Goal: Task Accomplishment & Management: Manage account settings

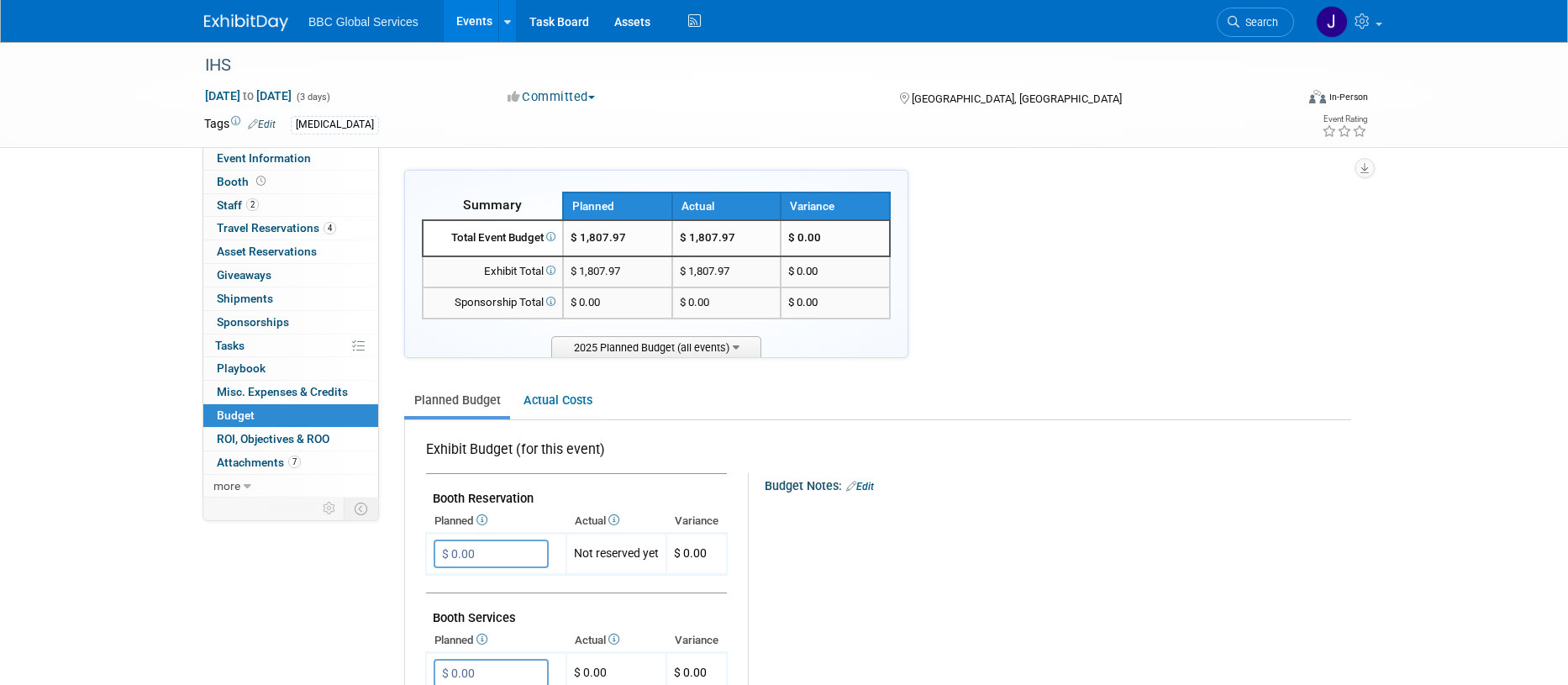
click at [238, 231] on span "Travel Reservations 4" at bounding box center [276, 228] width 119 height 14
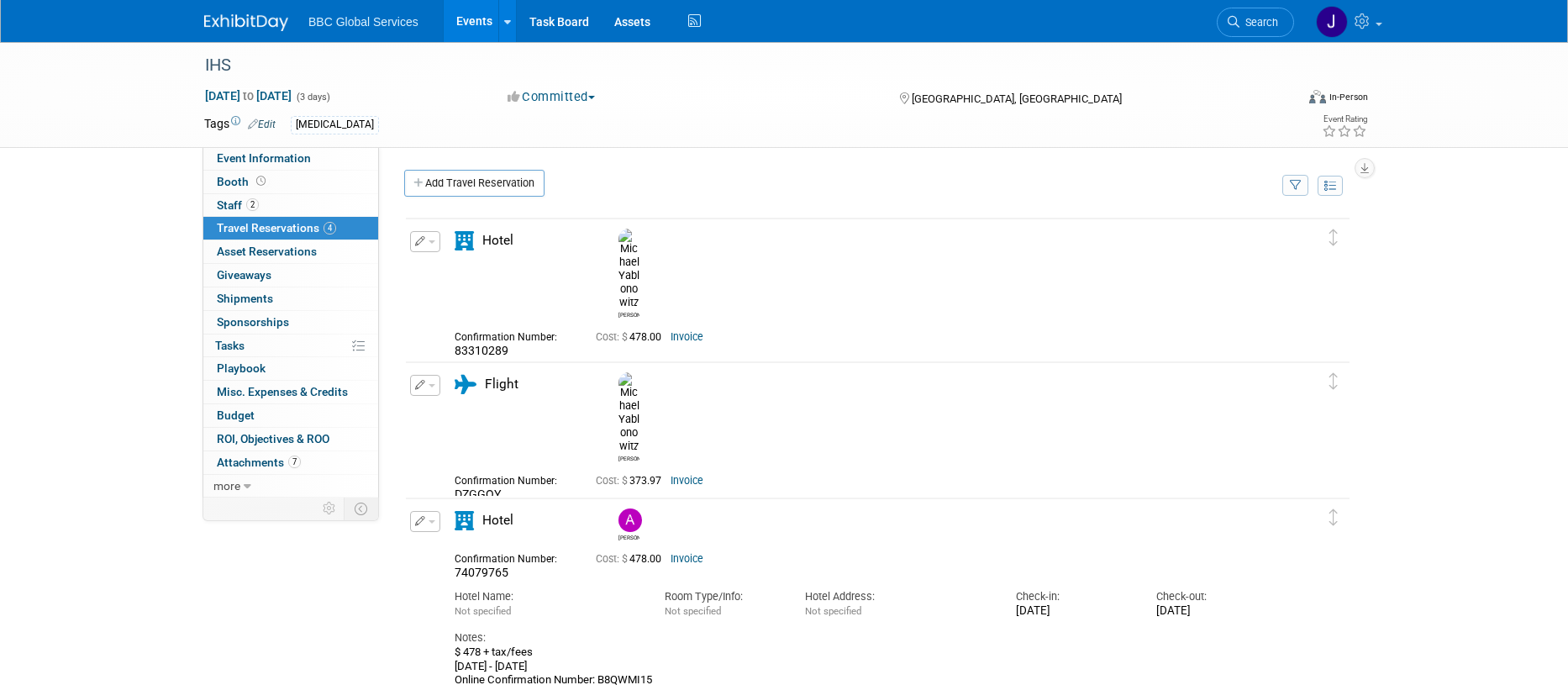
click at [422, 386] on icon "button" at bounding box center [421, 384] width 11 height 10
click at [439, 410] on button "Edit Reservation" at bounding box center [482, 415] width 142 height 24
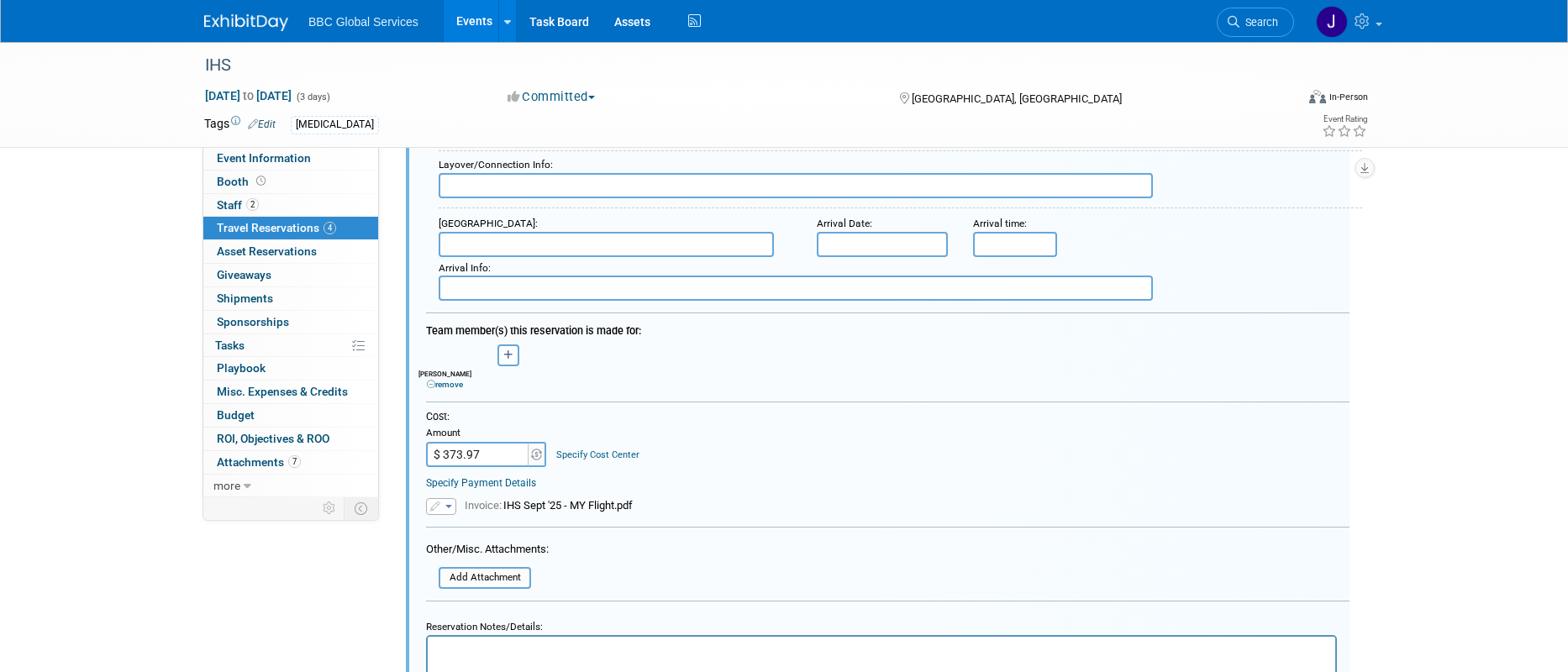
scroll to position [742, 0]
click at [480, 447] on input "$ 373.97" at bounding box center [479, 450] width 105 height 25
type input "$ 614.83"
click at [698, 474] on div "Specify Payment Details" at bounding box center [888, 478] width 924 height 16
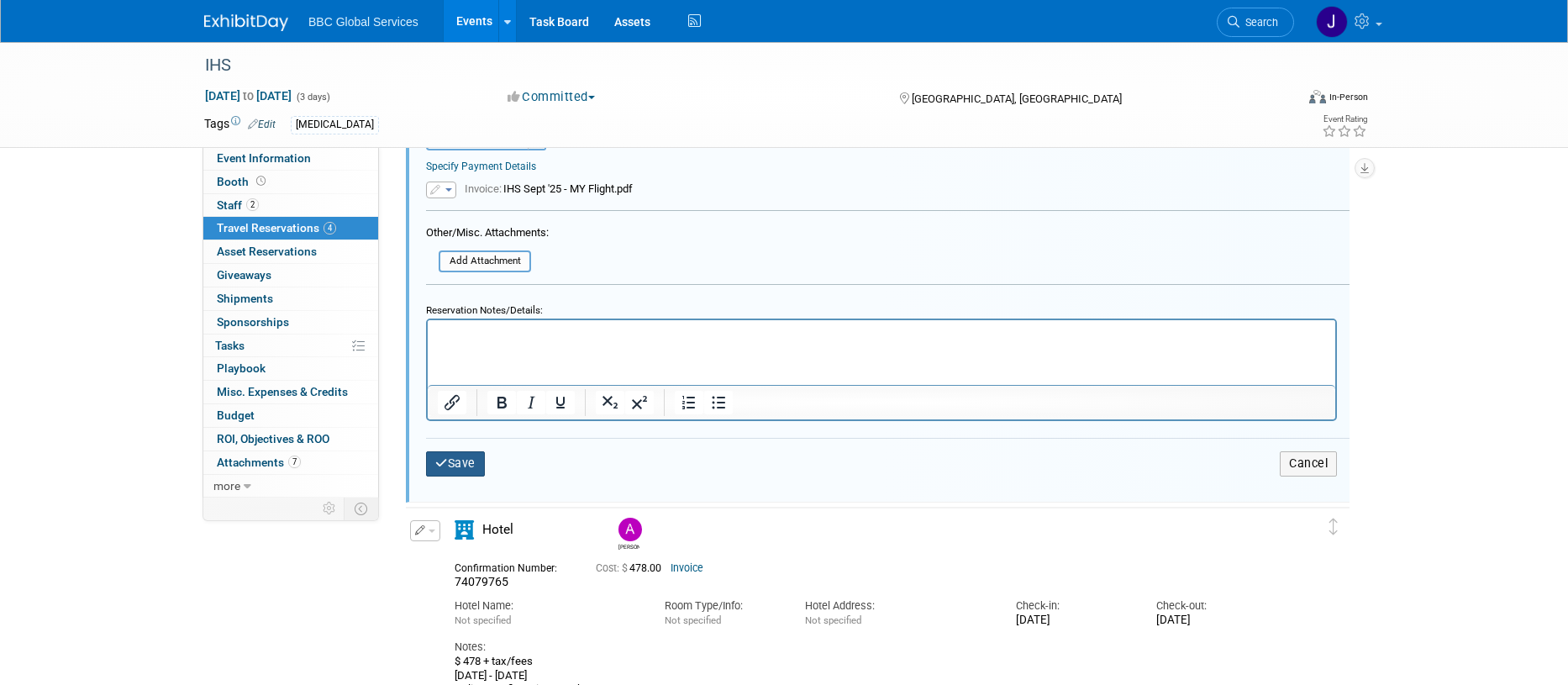
scroll to position [1011, 0]
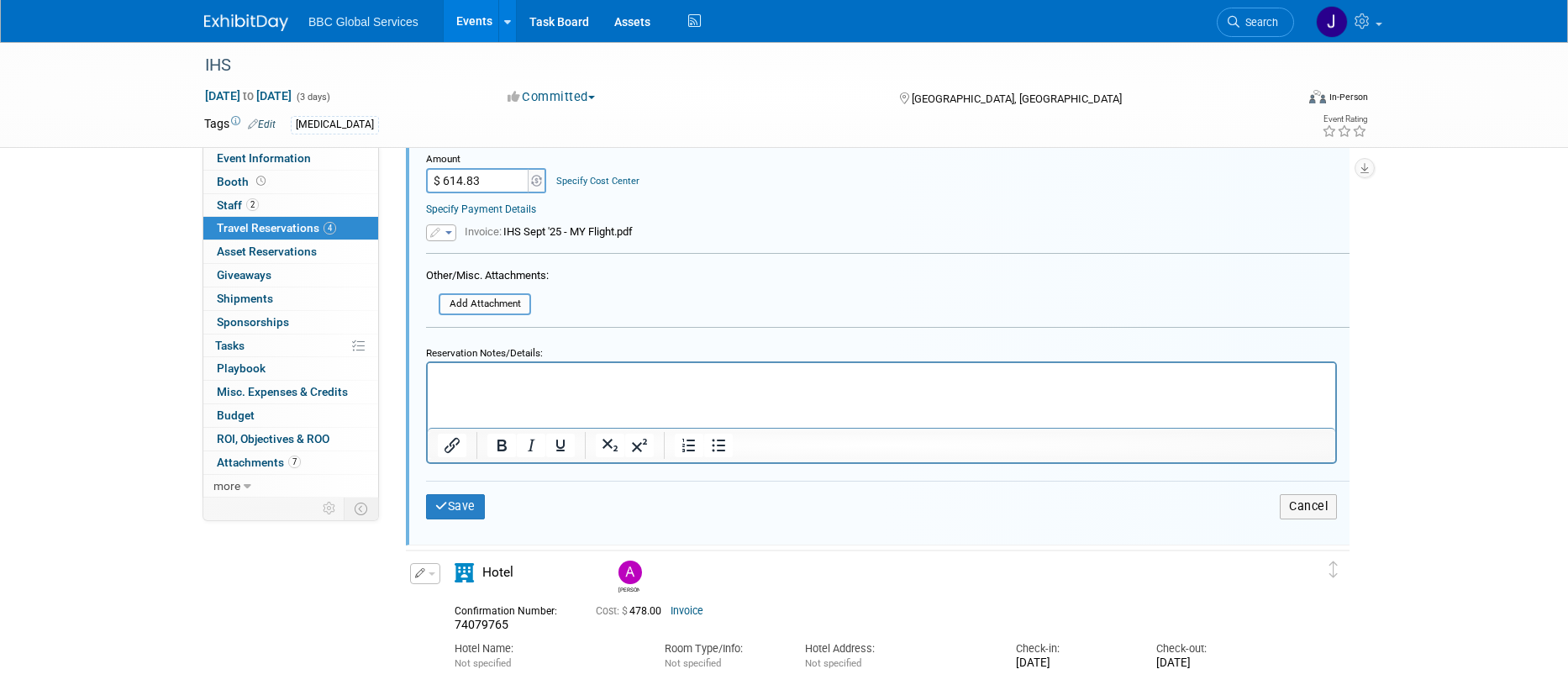
click at [439, 234] on icon "button" at bounding box center [436, 232] width 13 height 10
click at [483, 261] on link "Replace with a new file" at bounding box center [511, 258] width 168 height 23
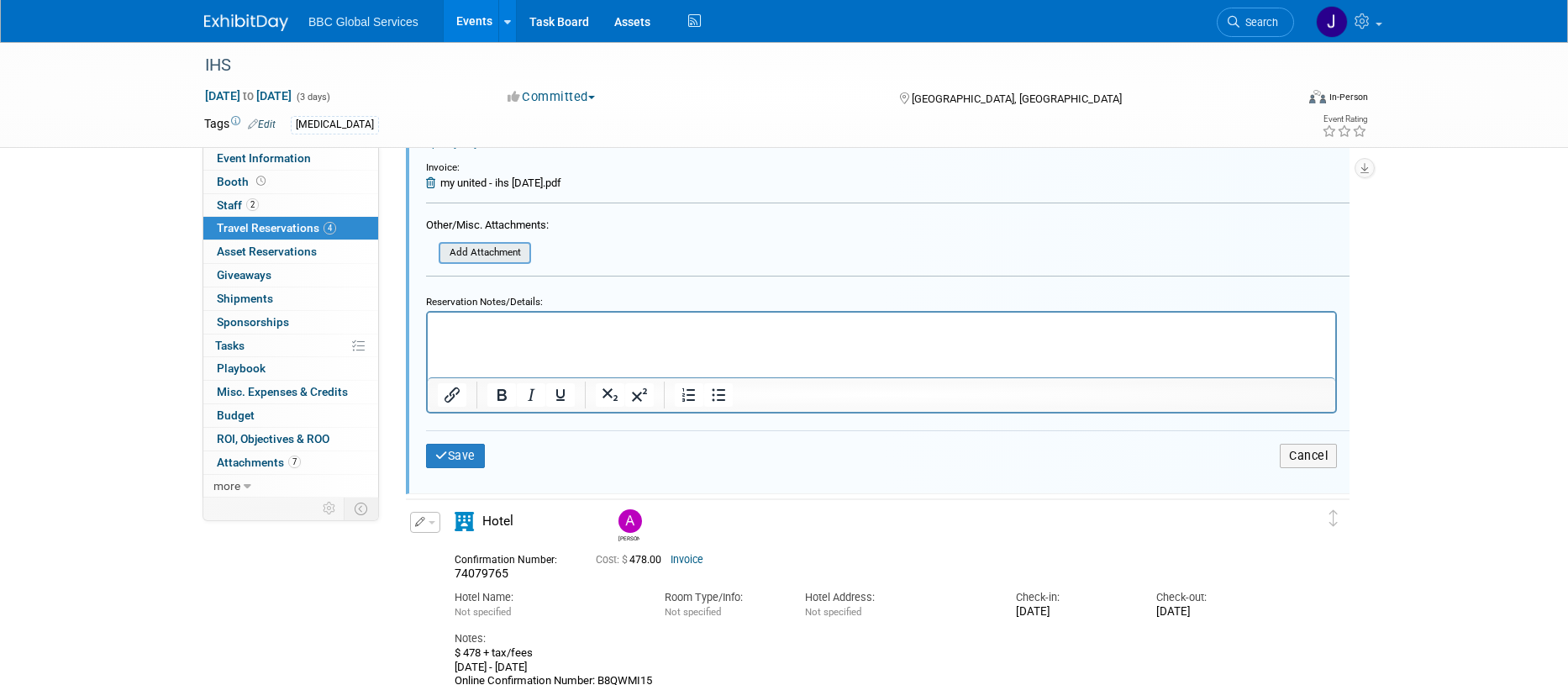
scroll to position [1082, 0]
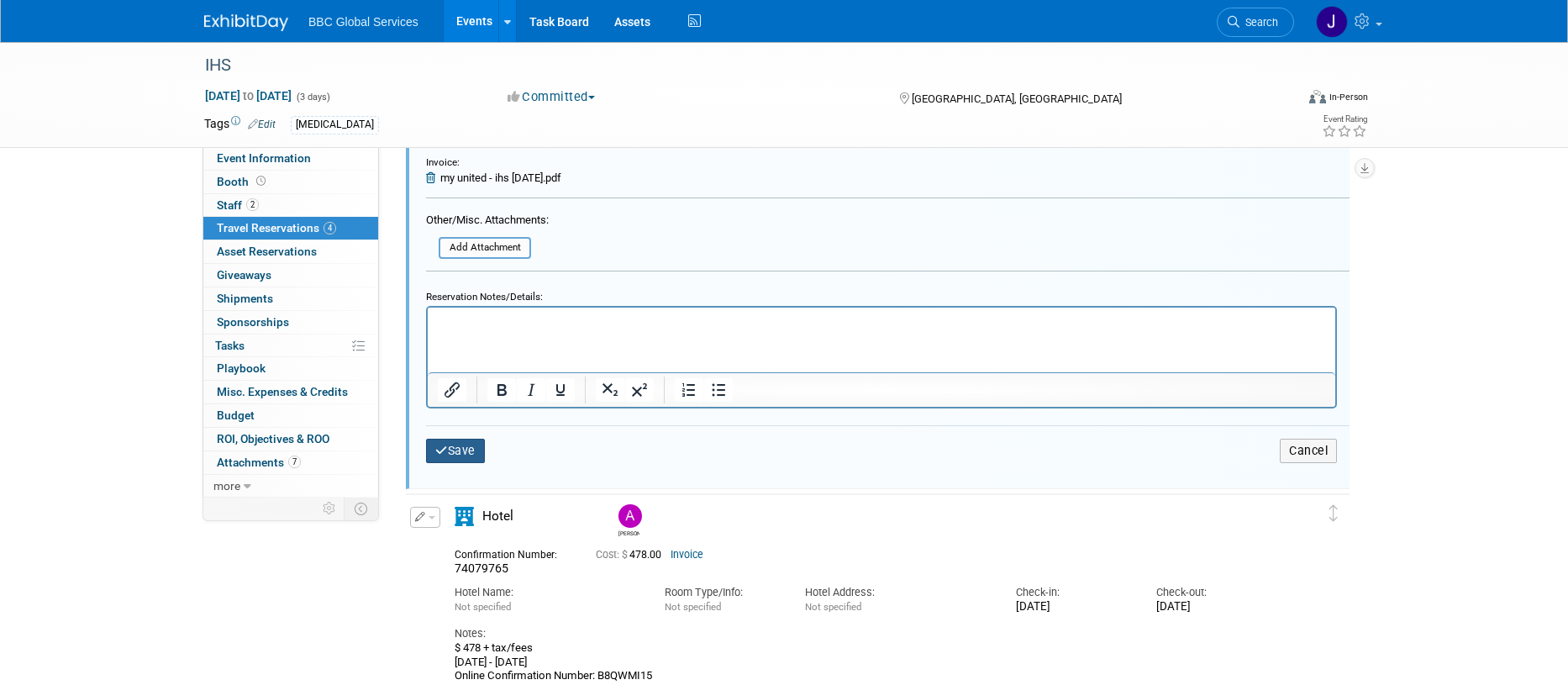
click at [478, 454] on button "Save" at bounding box center [456, 451] width 59 height 24
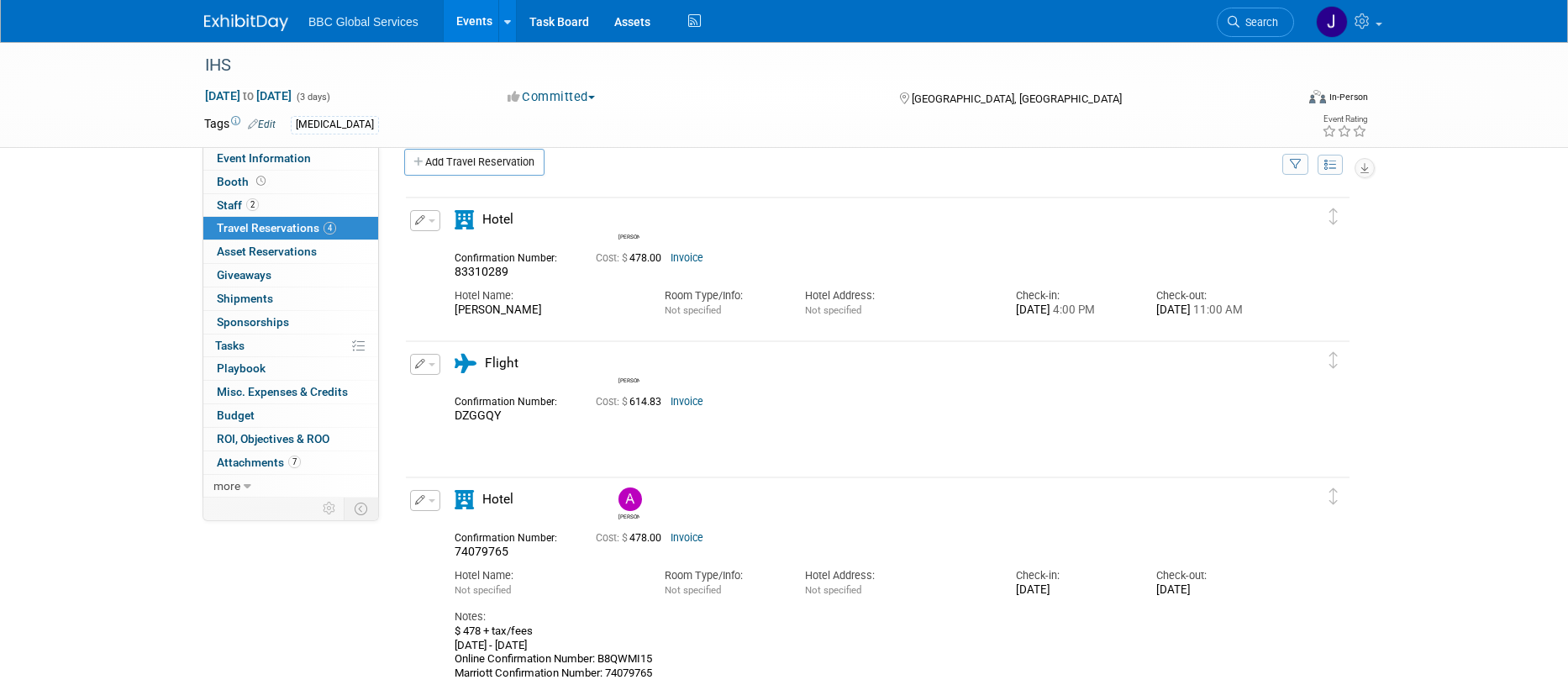
scroll to position [16, 0]
